Goal: Information Seeking & Learning: Learn about a topic

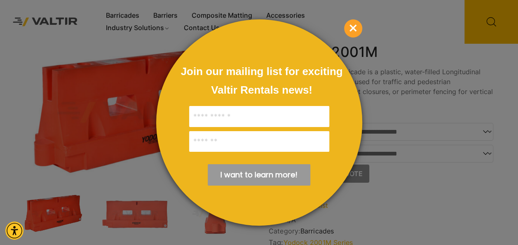
click at [360, 23] on p "×" at bounding box center [353, 28] width 18 height 18
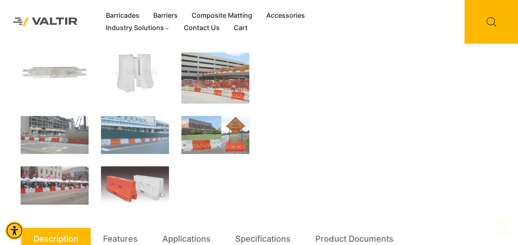
scroll to position [289, 0]
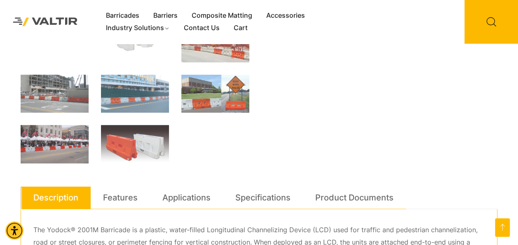
click at [106, 192] on link "Features" at bounding box center [120, 197] width 35 height 22
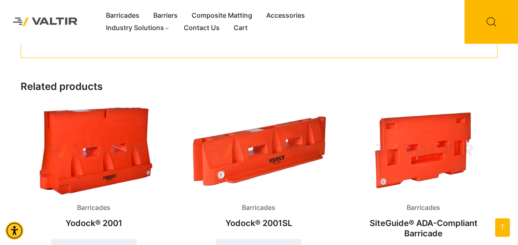
scroll to position [759, 0]
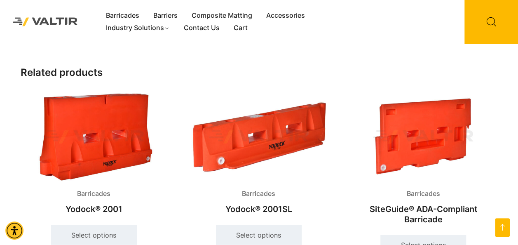
click at [95, 127] on img at bounding box center [94, 137] width 147 height 88
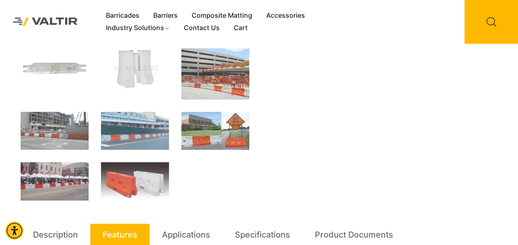
scroll to position [289, 0]
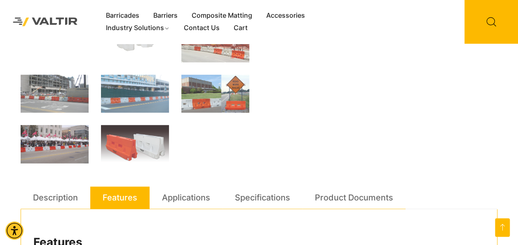
click at [272, 197] on link "Specifications" at bounding box center [262, 197] width 55 height 22
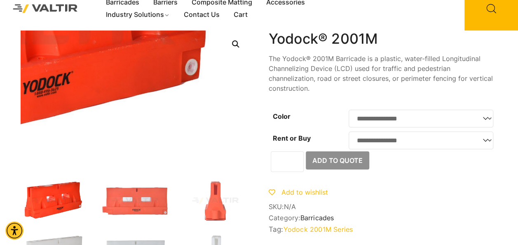
scroll to position [0, 0]
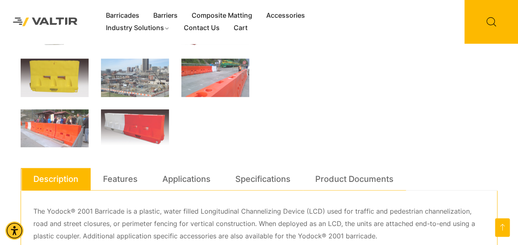
scroll to position [330, 0]
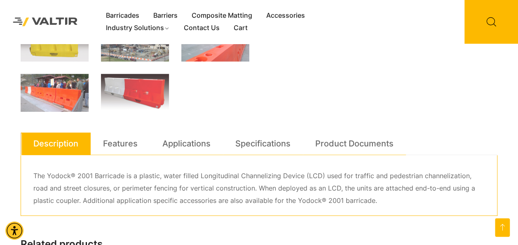
click at [263, 143] on link "Specifications" at bounding box center [262, 143] width 55 height 22
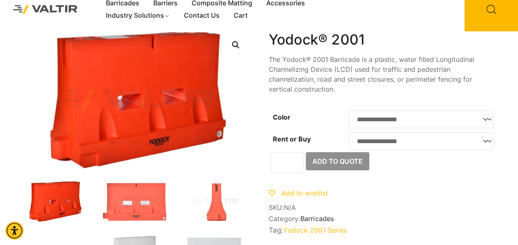
scroll to position [0, 0]
